Goal: Check status

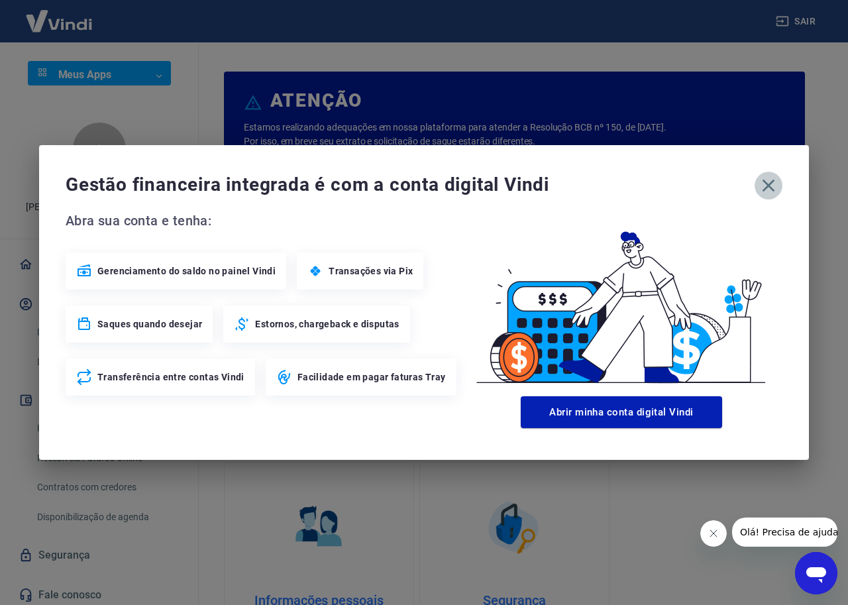
click at [764, 184] on icon "button" at bounding box center [768, 185] width 21 height 21
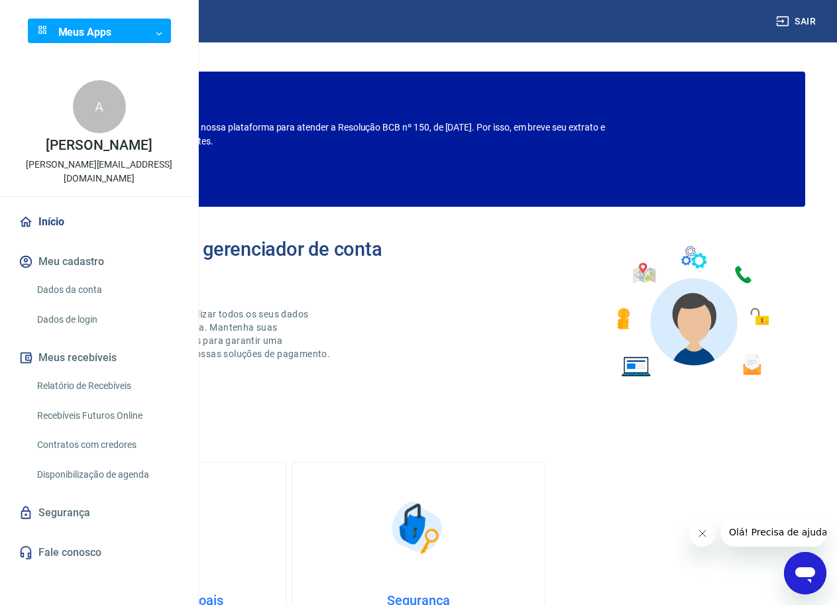
click at [129, 77] on body "Sair Meus Apps ​ ​ A ANDRÉ ANTUNES NOGUEIRA DA SILVA victor.bazoli@infnet.edu.b…" at bounding box center [418, 302] width 837 height 605
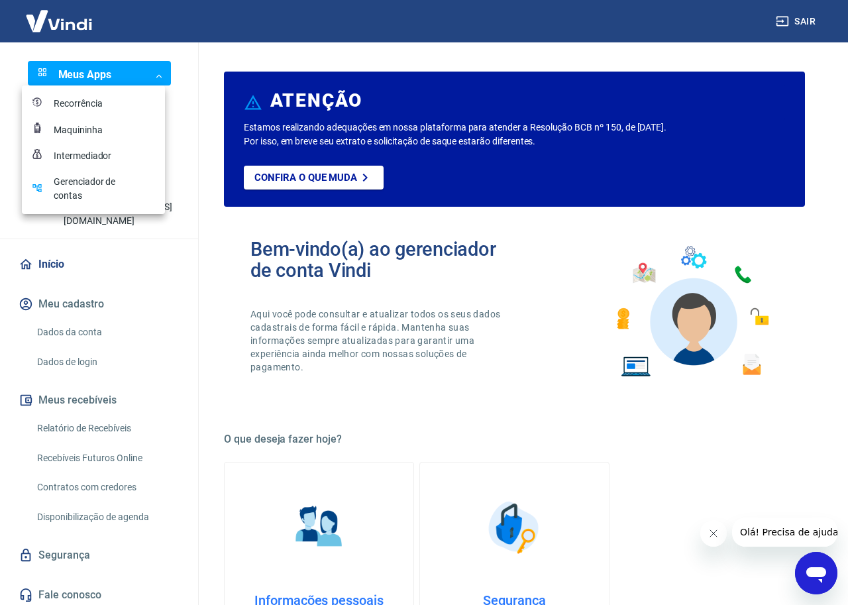
click at [69, 160] on div "Intermediador" at bounding box center [87, 156] width 66 height 14
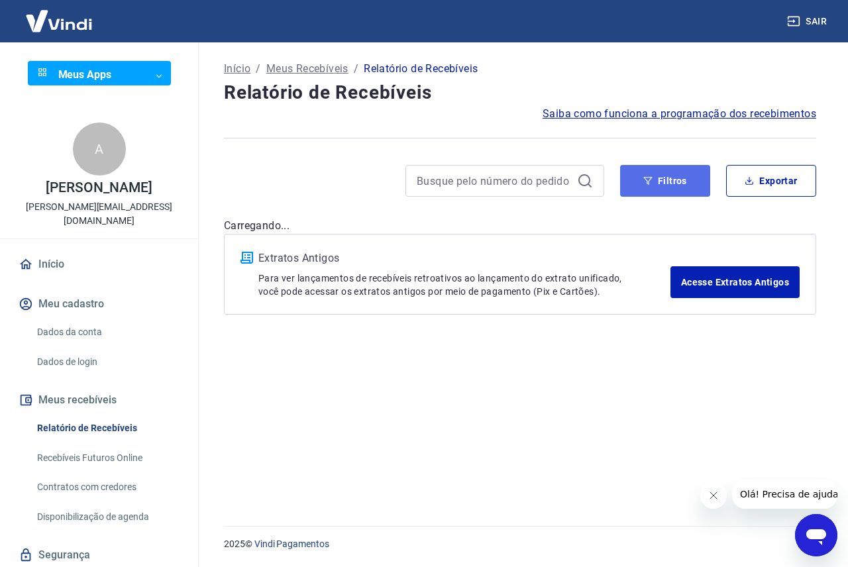
click at [679, 178] on button "Filtros" at bounding box center [665, 181] width 90 height 32
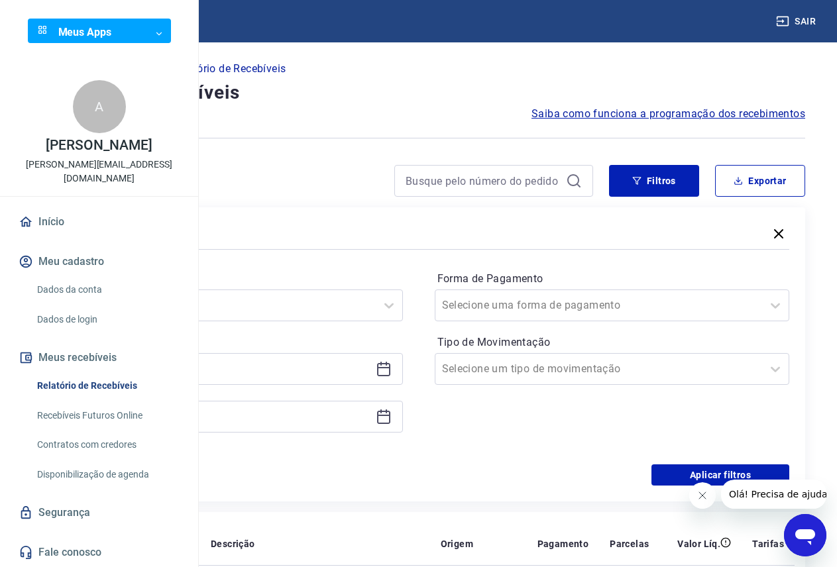
click at [321, 360] on div at bounding box center [225, 369] width 355 height 32
click at [403, 367] on div at bounding box center [225, 369] width 355 height 32
click at [392, 371] on icon at bounding box center [384, 369] width 16 height 16
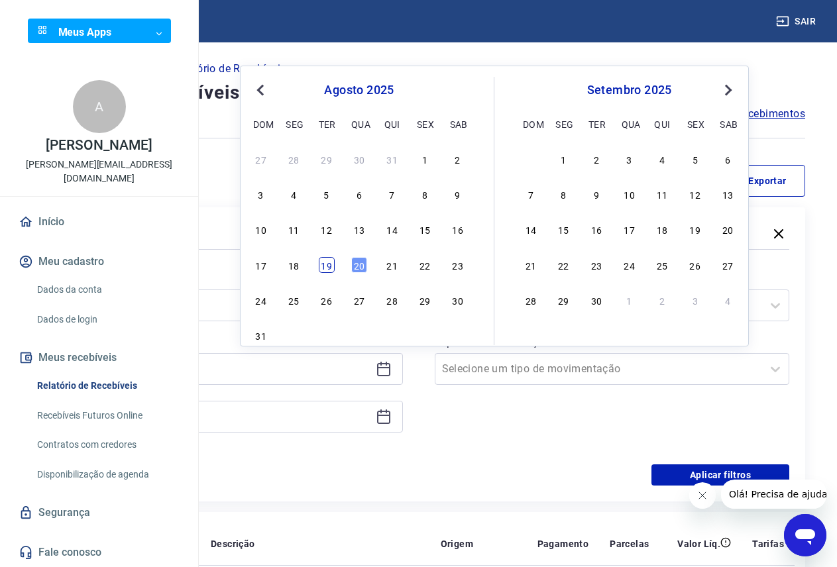
click at [325, 268] on div "19" at bounding box center [327, 265] width 16 height 16
type input "[DATE]"
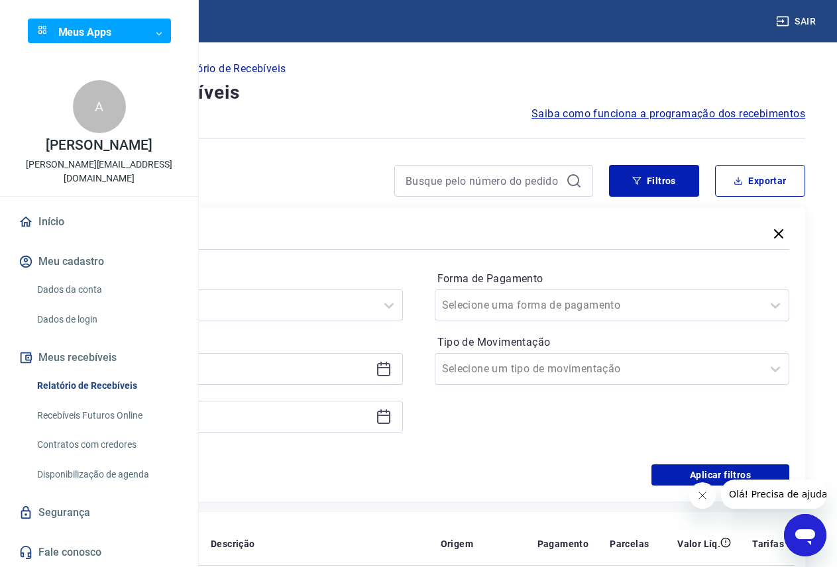
click at [403, 417] on div at bounding box center [225, 417] width 355 height 32
click at [392, 414] on icon at bounding box center [384, 417] width 16 height 16
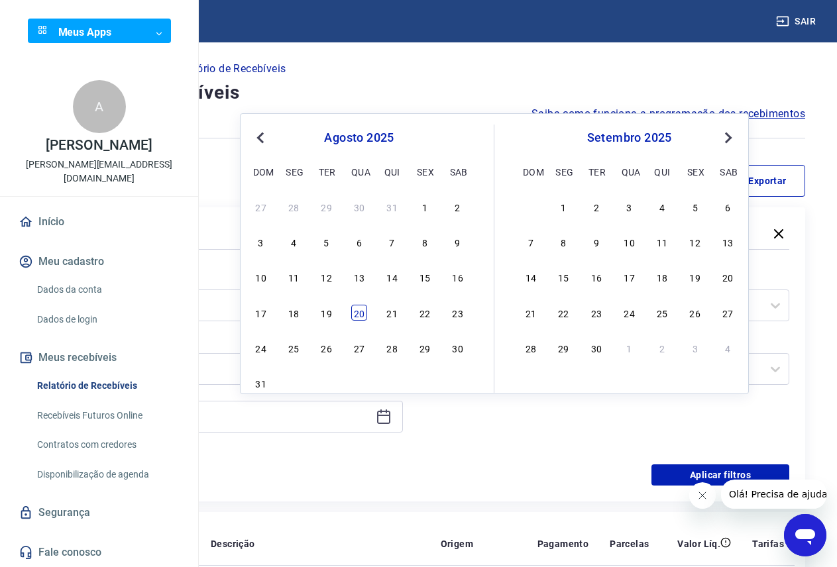
click at [363, 310] on div "20" at bounding box center [359, 313] width 16 height 16
type input "[DATE]"
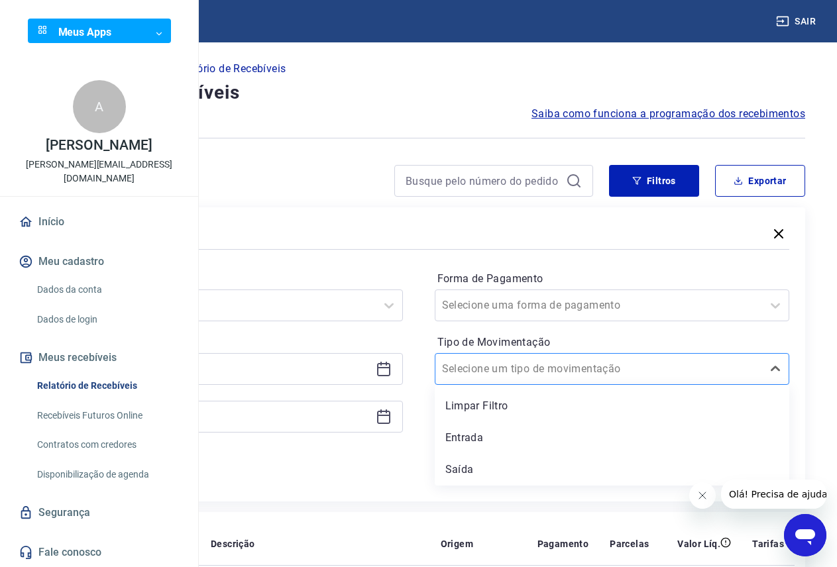
click at [648, 358] on div "Selecione um tipo de movimentação" at bounding box center [598, 369] width 327 height 24
click at [572, 434] on div "Entrada" at bounding box center [612, 438] width 355 height 27
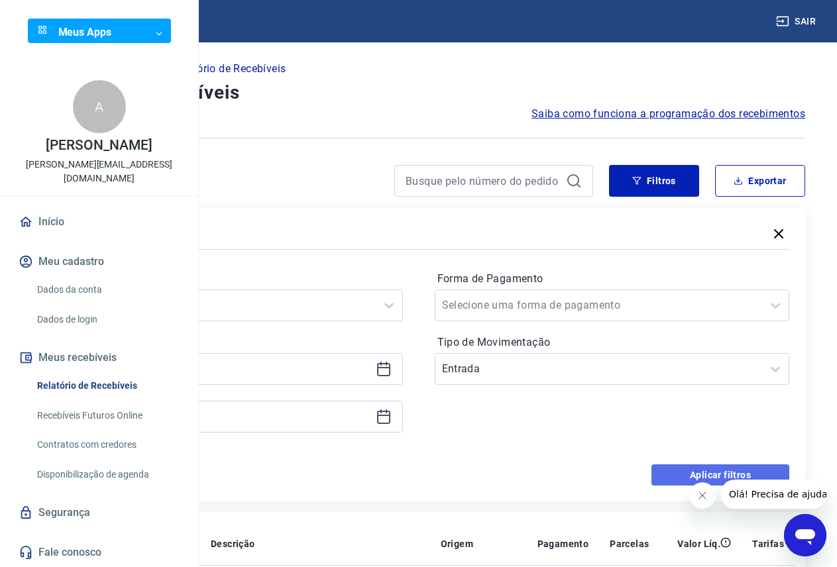
click at [667, 473] on button "Aplicar filtros" at bounding box center [720, 474] width 138 height 21
